Goal: Find specific page/section: Find specific page/section

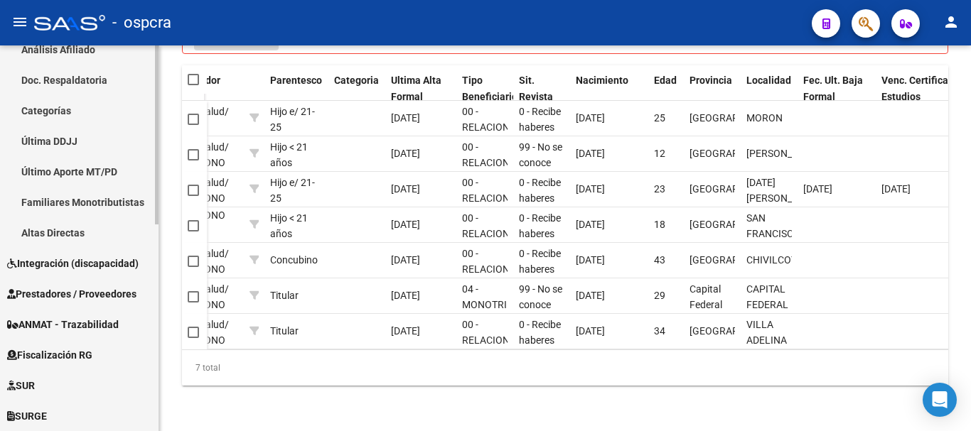
scroll to position [355, 0]
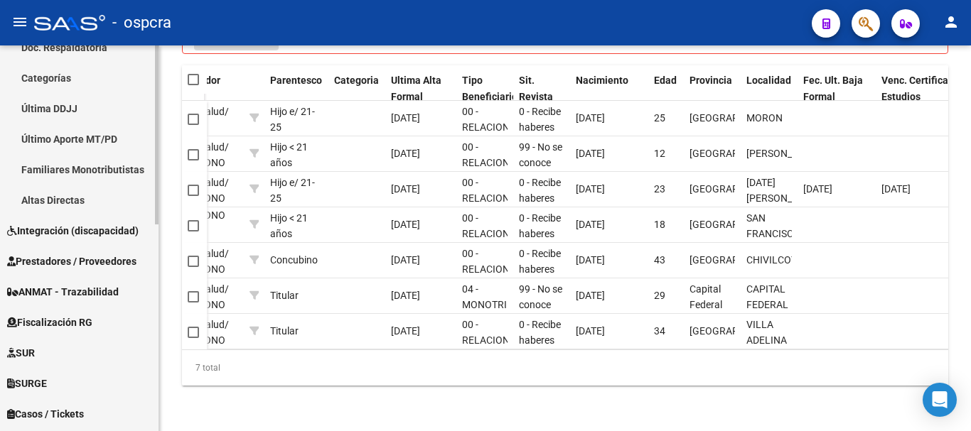
click at [67, 323] on span "Fiscalización RG" at bounding box center [49, 323] width 85 height 16
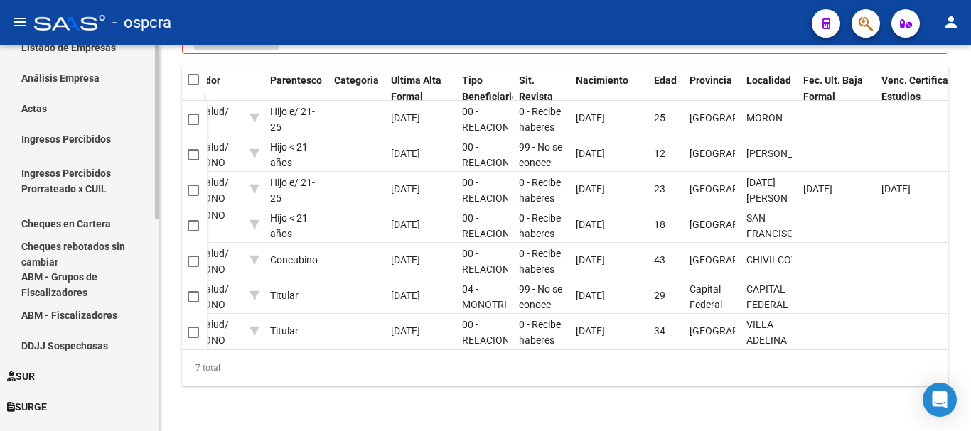
scroll to position [284, 0]
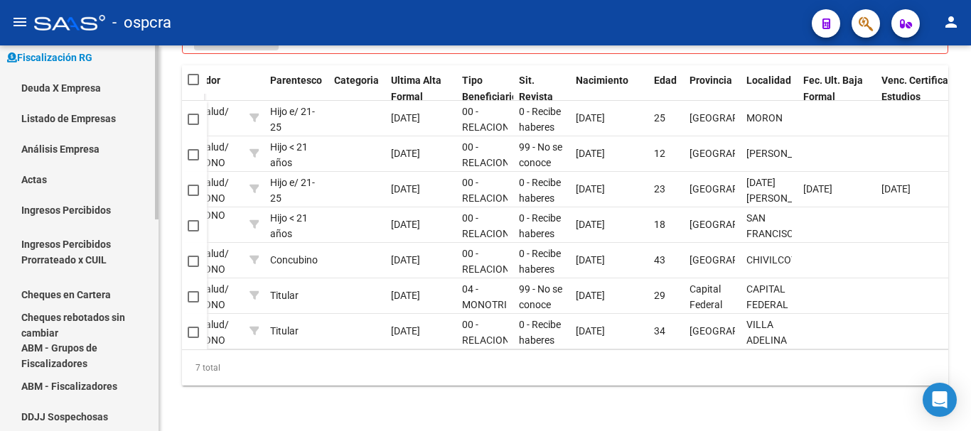
click at [76, 127] on link "Listado de Empresas" at bounding box center [79, 118] width 158 height 31
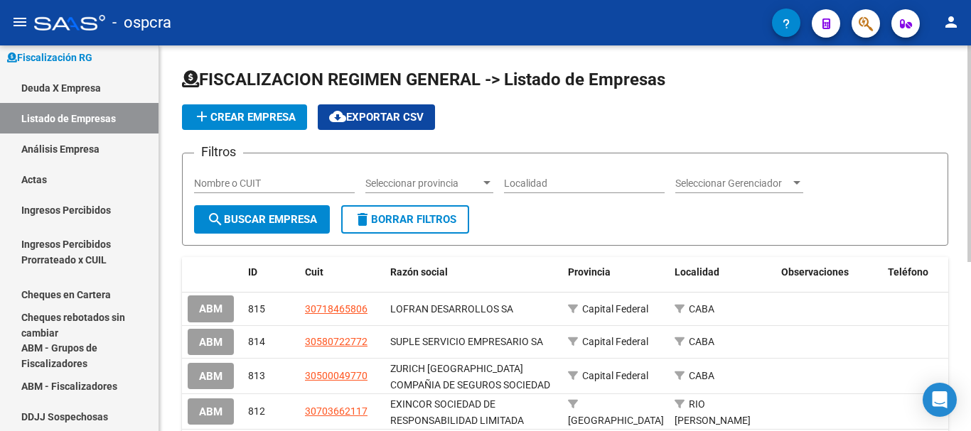
click at [241, 181] on input "Nombre o CUIT" at bounding box center [274, 184] width 161 height 12
type input "colo"
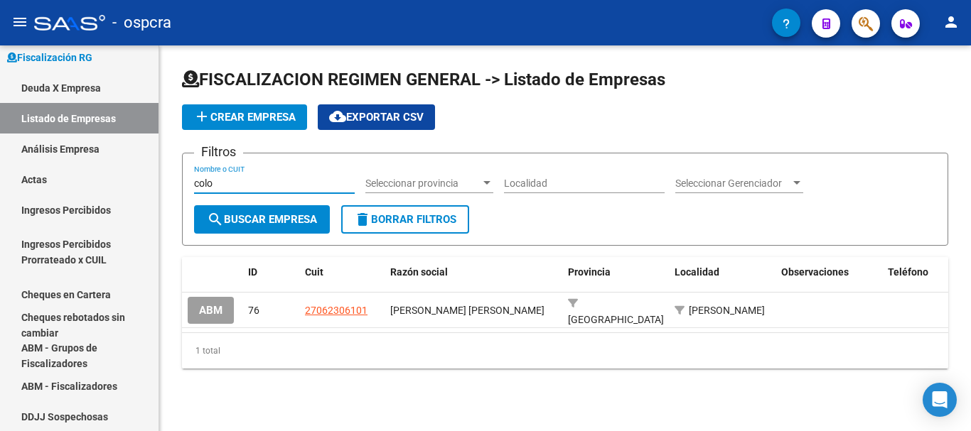
drag, startPoint x: 239, startPoint y: 179, endPoint x: 0, endPoint y: 136, distance: 243.3
click at [238, 179] on input "colo" at bounding box center [274, 184] width 161 height 12
click at [0, 136] on mat-sidenav-container "Firma Express Inicio Calendario SSS Instructivos Contacto OS Reportes Ingresos …" at bounding box center [485, 238] width 971 height 386
paste input "30-64299950-4"
type input "30-64299950-4"
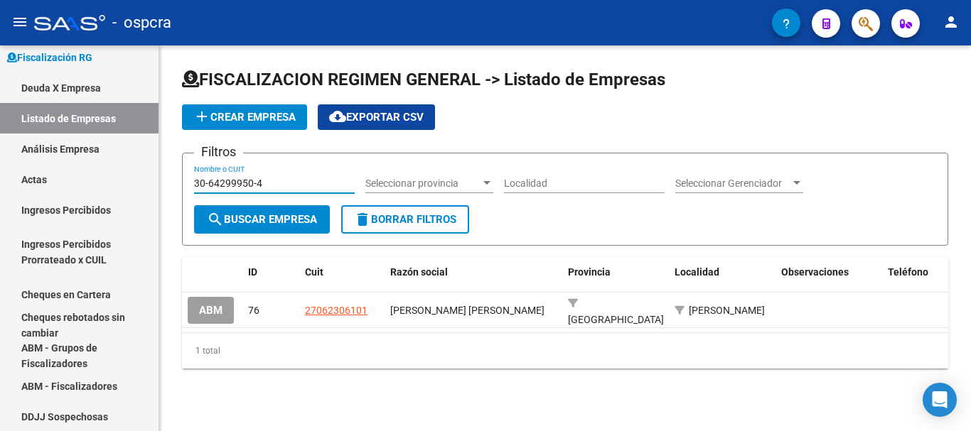
click at [298, 214] on span "search Buscar Empresa" at bounding box center [262, 219] width 110 height 13
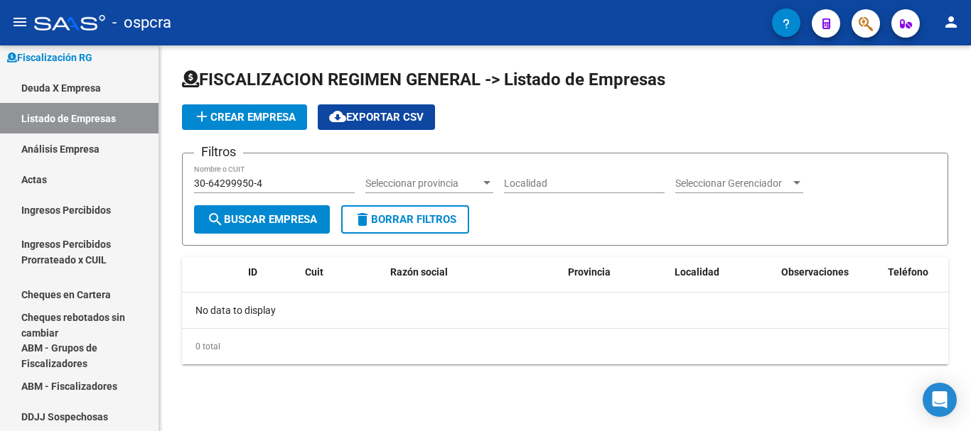
click at [686, 183] on span "Seleccionar Gerenciador" at bounding box center [732, 184] width 115 height 12
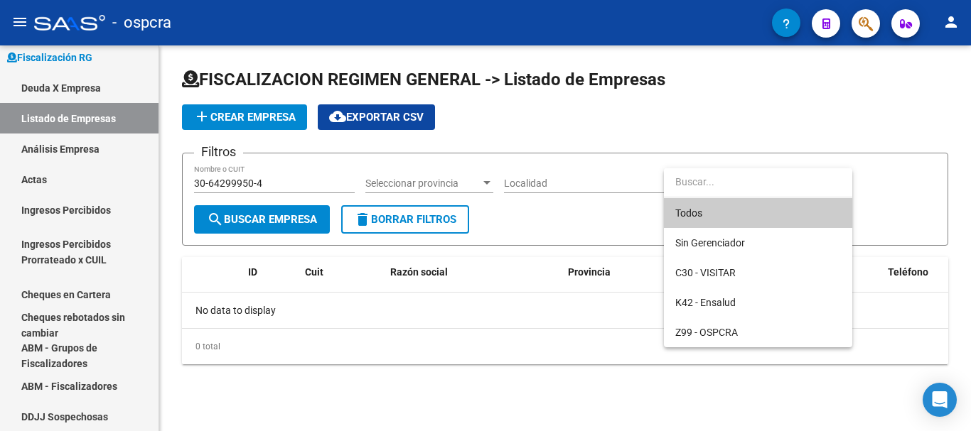
click at [330, 365] on div at bounding box center [485, 215] width 971 height 431
